Goal: Transaction & Acquisition: Purchase product/service

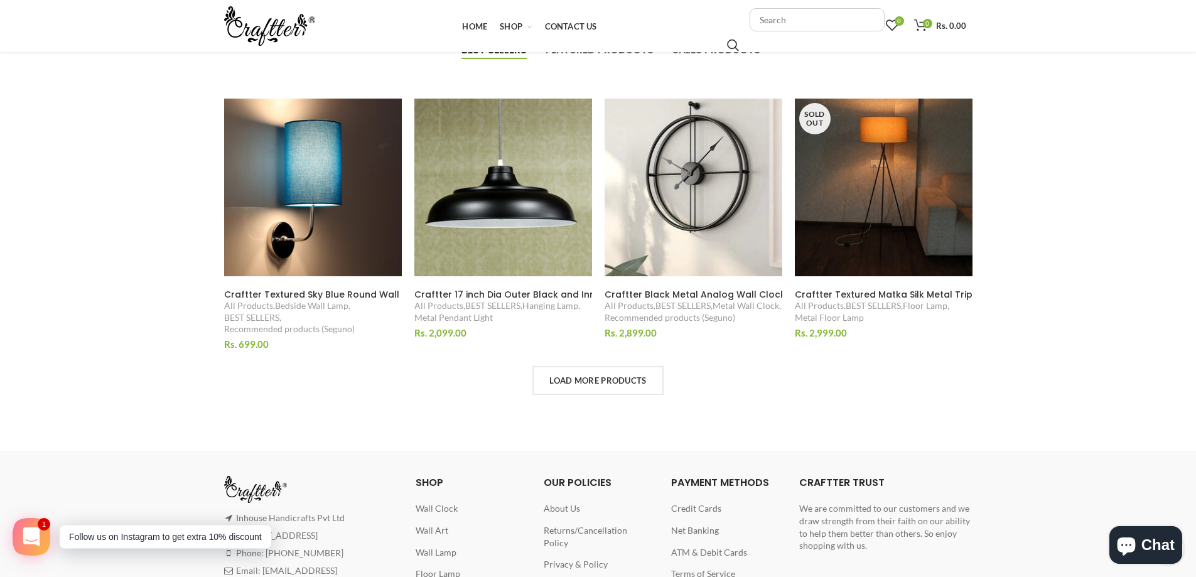
scroll to position [817, 0]
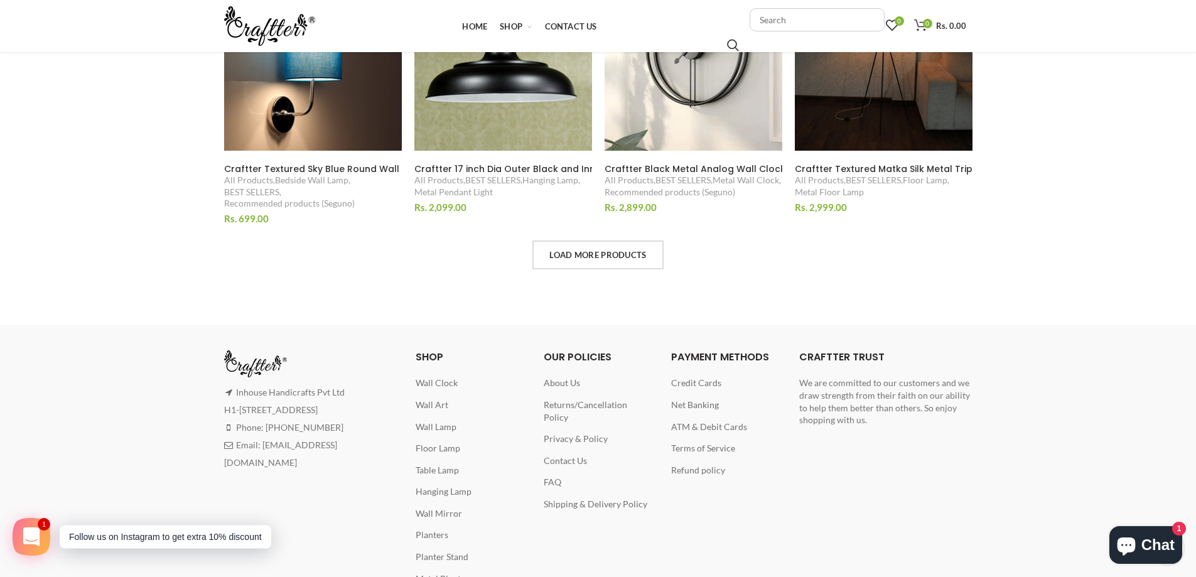
click at [636, 254] on span "Loading ..." at bounding box center [598, 255] width 128 height 26
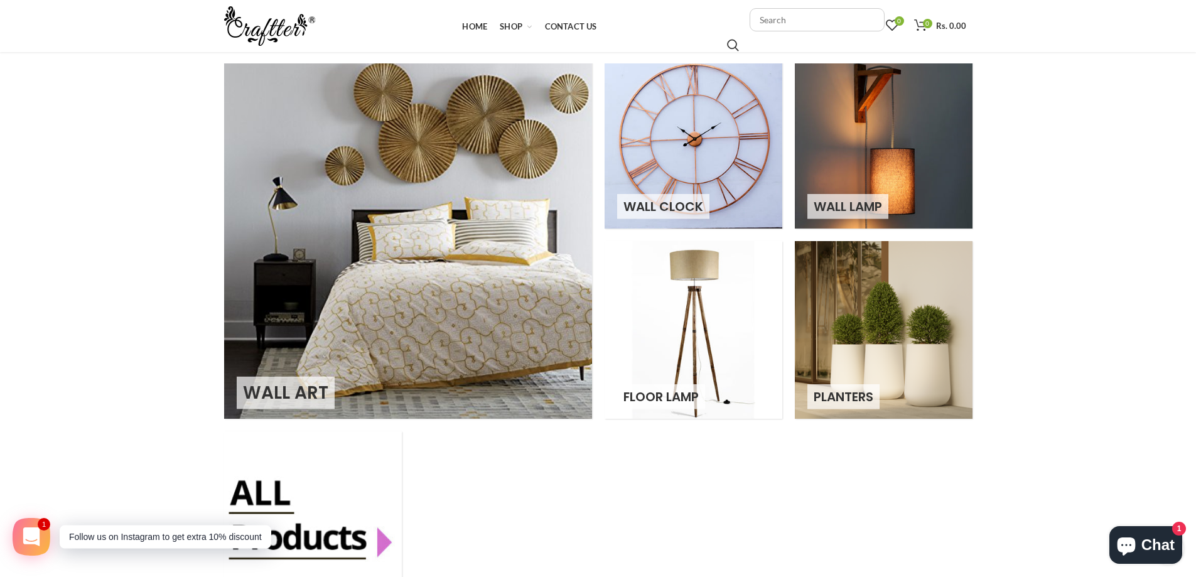
scroll to position [0, 0]
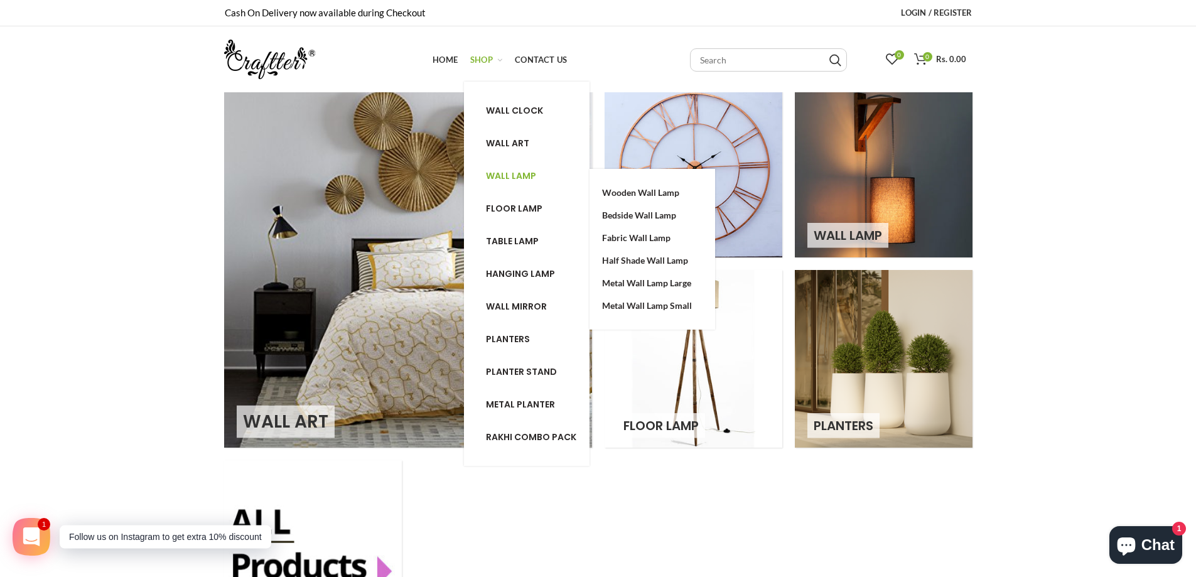
click at [518, 171] on span "Wall lamp" at bounding box center [511, 176] width 50 height 13
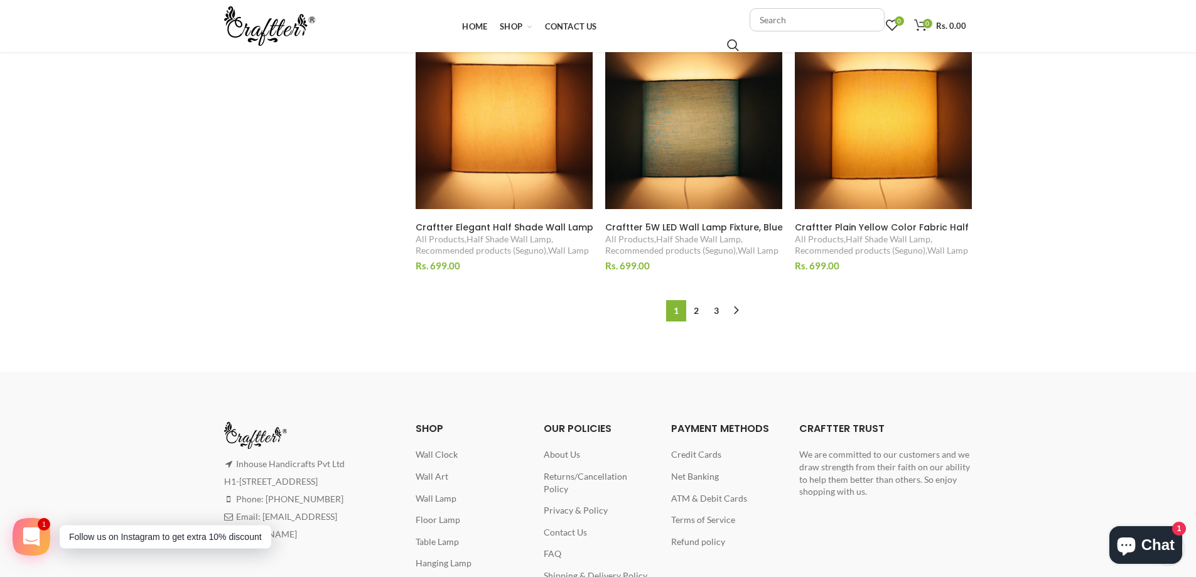
scroll to position [1445, 0]
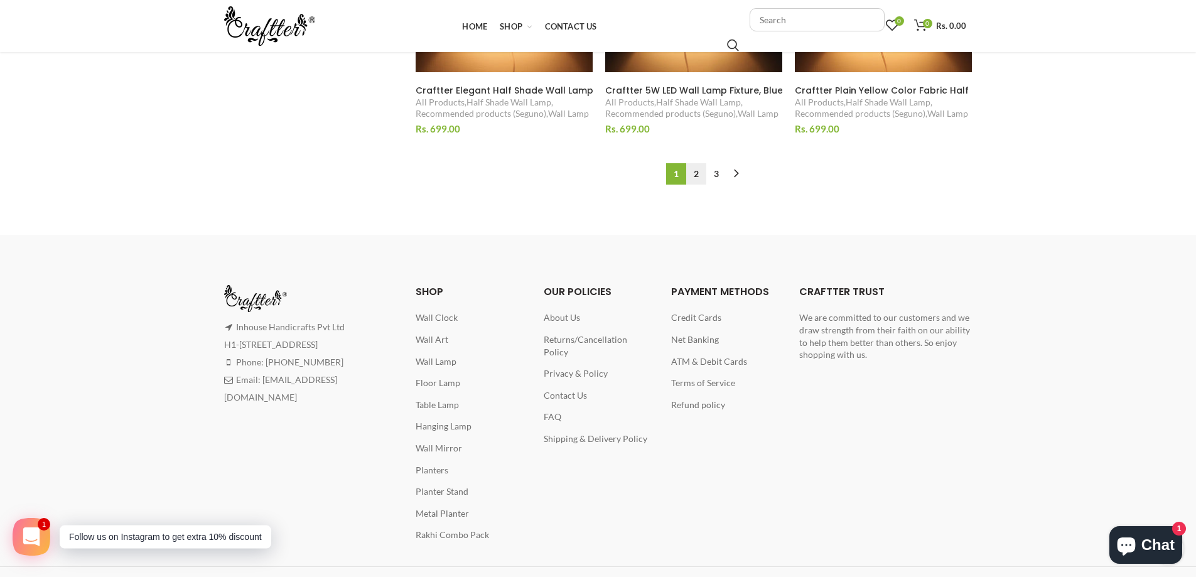
click at [693, 175] on link "2" at bounding box center [696, 173] width 20 height 21
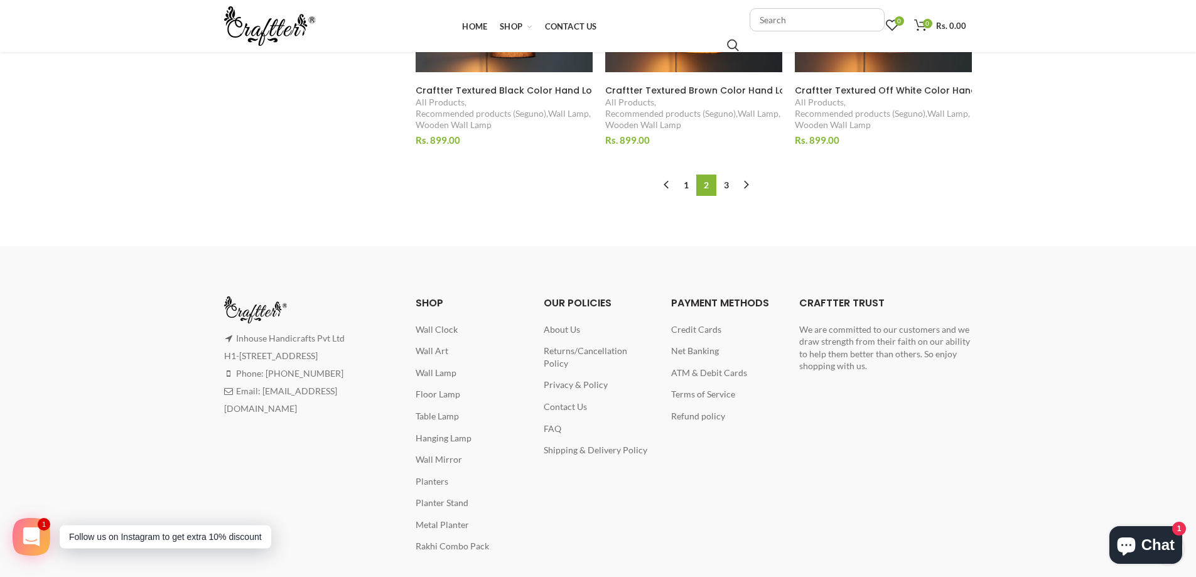
scroll to position [1484, 0]
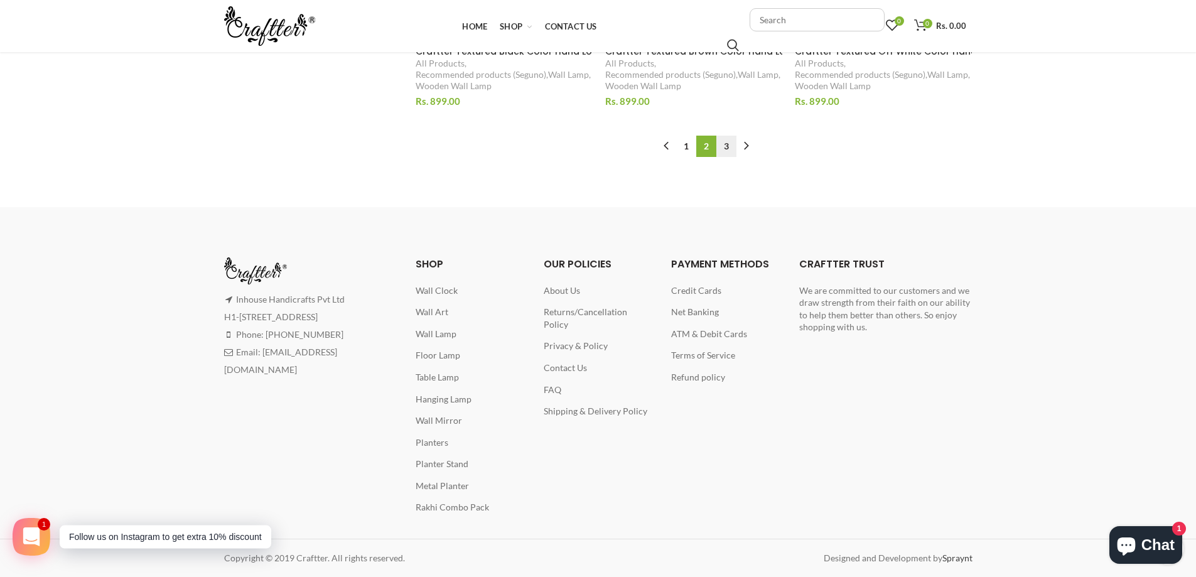
click at [728, 147] on link "3" at bounding box center [727, 146] width 20 height 21
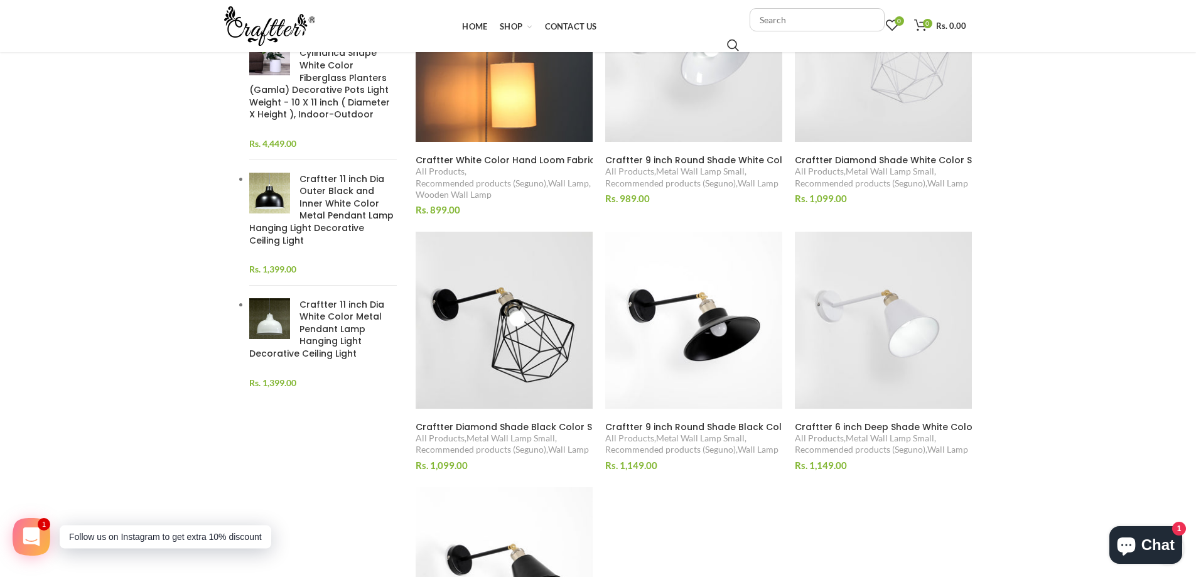
scroll to position [406, 0]
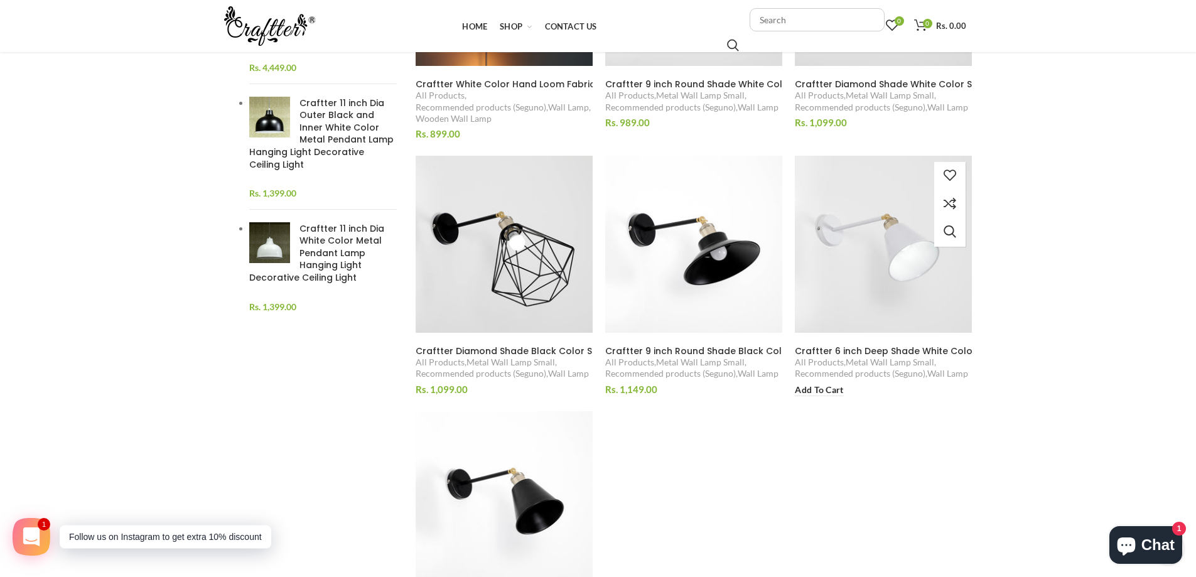
click at [885, 350] on span "Craftter 6 inch Deep Shade White Color Small Metal Wall Lamp Decorative Night L…" at bounding box center [990, 351] width 391 height 13
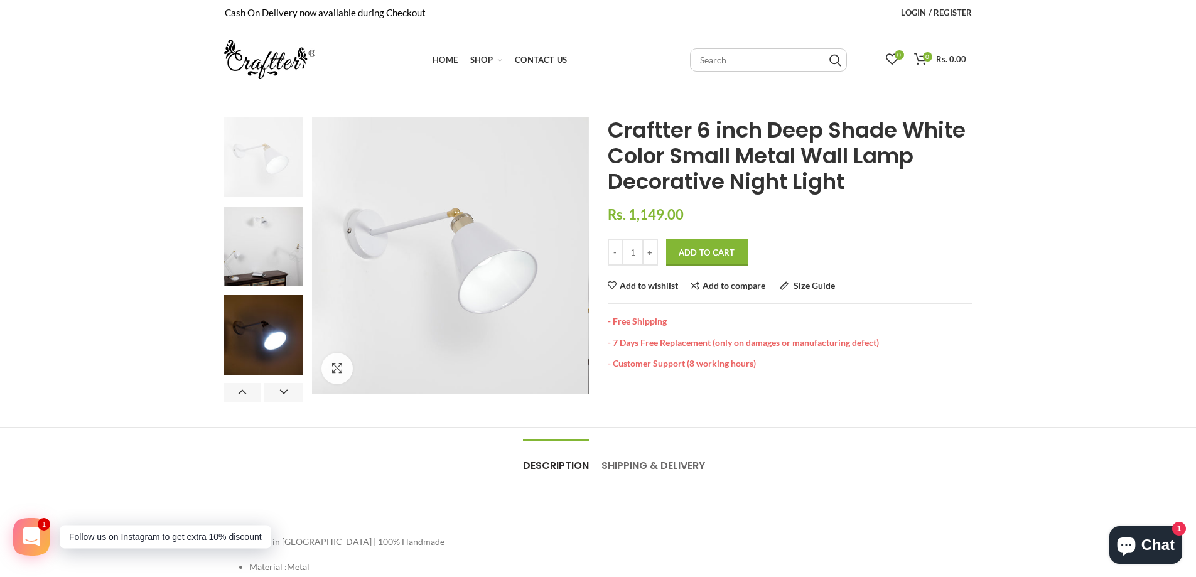
click at [713, 259] on button "Add to Cart" at bounding box center [707, 252] width 82 height 26
